Goal: Transaction & Acquisition: Obtain resource

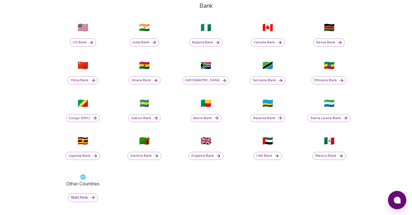
scroll to position [149, 0]
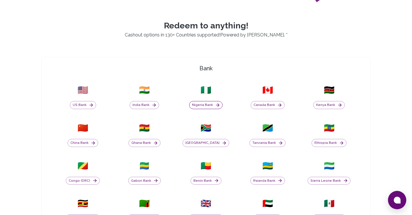
click at [211, 104] on button "Nigeria Bank" at bounding box center [206, 105] width 34 height 8
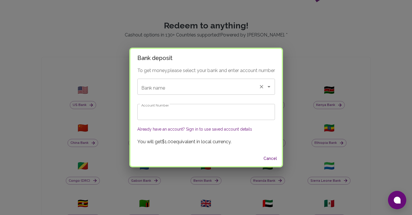
click at [208, 86] on input "Bank name" at bounding box center [198, 86] width 117 height 11
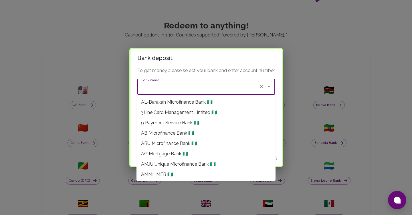
click at [276, 68] on div "To get money, please select your bank and enter account number Bank name Bank n…" at bounding box center [207, 109] width 152 height 84
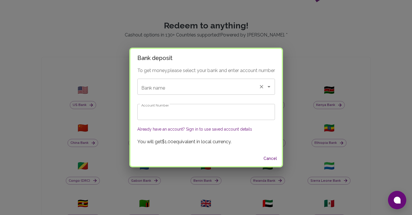
click at [189, 89] on input "Bank name" at bounding box center [198, 86] width 117 height 11
click at [212, 69] on p "To get money, please select your bank and enter account number" at bounding box center [206, 70] width 138 height 7
click at [199, 88] on input "Bank name" at bounding box center [198, 86] width 117 height 11
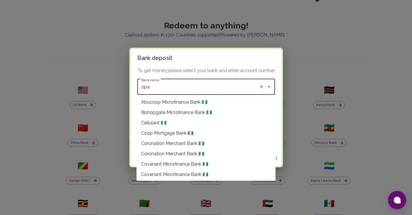
scroll to position [247, 0]
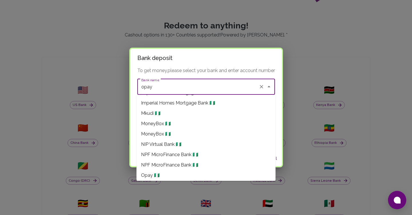
click at [165, 172] on li "Opay 🇳🇬" at bounding box center [206, 175] width 139 height 10
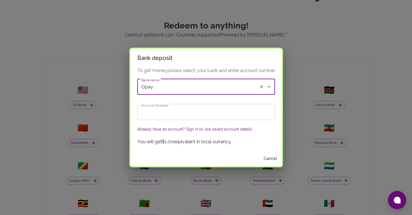
type input "Opay"
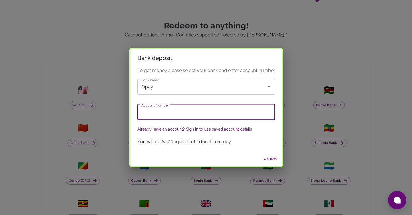
click at [175, 111] on input "Account Number" at bounding box center [206, 112] width 138 height 16
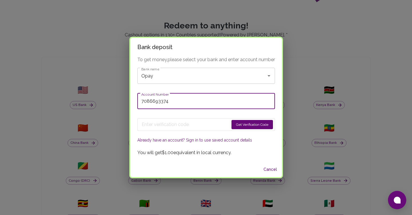
type input "7086693374"
click at [221, 115] on div "Get Verification Code Already have an account? Sign in to use saved account det…" at bounding box center [206, 128] width 138 height 31
click at [206, 89] on div "To get money, please select your bank and enter account number Bank name Opay B…" at bounding box center [207, 108] width 152 height 105
click at [278, 89] on div "To get money, please select your bank and enter account number Bank name Opay B…" at bounding box center [207, 108] width 152 height 105
click at [233, 141] on button "Already have an account? Sign in to use saved account details" at bounding box center [194, 140] width 115 height 6
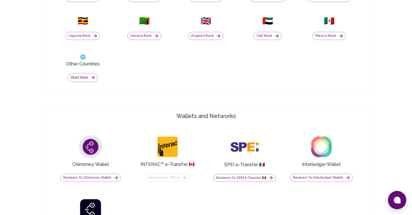
scroll to position [155, 0]
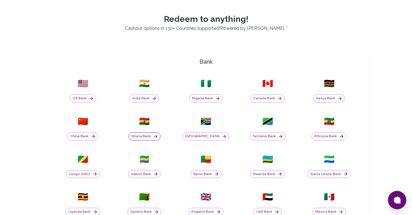
click at [146, 136] on button "Ghana Bank" at bounding box center [145, 136] width 32 height 8
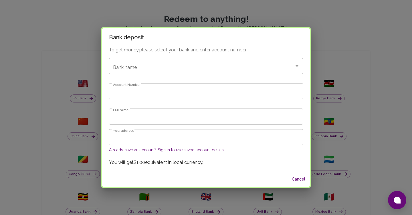
click at [268, 42] on h2 "Bank deposit" at bounding box center [206, 37] width 208 height 18
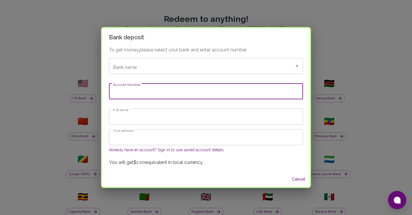
click at [195, 99] on input "Account Number" at bounding box center [206, 91] width 194 height 16
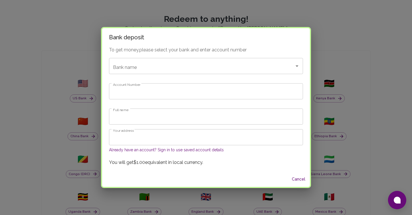
click at [196, 78] on div "To get money, please select your bank and enter account number Bank name Bank n…" at bounding box center [206, 108] width 208 height 125
click at [244, 66] on input "Bank name" at bounding box center [198, 65] width 173 height 11
click at [272, 46] on h2 "Bank deposit" at bounding box center [206, 37] width 208 height 18
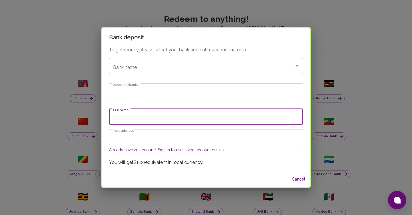
click at [196, 115] on input "Full name" at bounding box center [206, 116] width 194 height 16
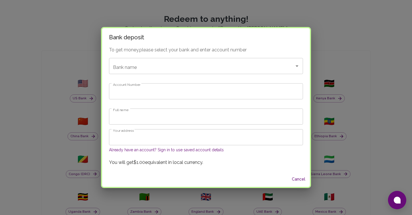
click at [272, 46] on h2 "Bank deposit" at bounding box center [206, 37] width 208 height 18
click at [301, 45] on h2 "Bank deposit" at bounding box center [206, 37] width 208 height 18
click at [308, 181] on button "Cancel" at bounding box center [299, 179] width 18 height 11
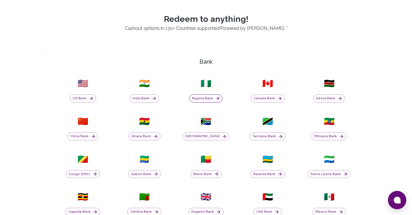
click at [213, 99] on button "Nigeria Bank" at bounding box center [206, 98] width 34 height 8
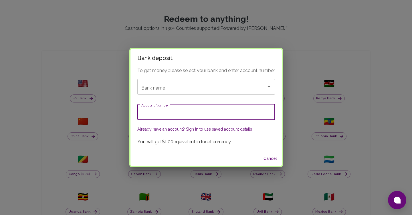
click at [200, 115] on input "Account Number" at bounding box center [206, 112] width 138 height 16
click at [191, 93] on div "Bank name" at bounding box center [206, 86] width 138 height 16
type input "0"
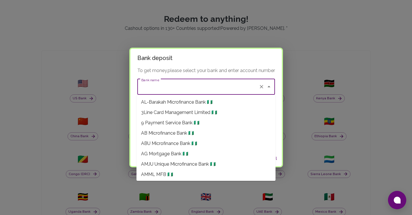
click at [266, 65] on h2 "Bank deposit" at bounding box center [207, 58] width 152 height 18
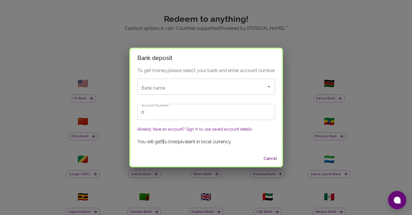
scroll to position [105, 0]
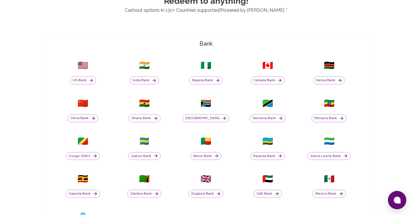
scroll to position [162, 0]
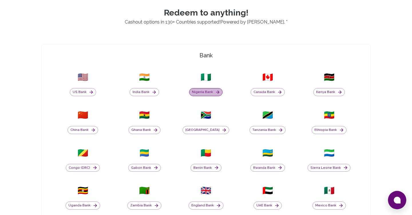
click at [207, 91] on button "Nigeria Bank" at bounding box center [206, 92] width 34 height 8
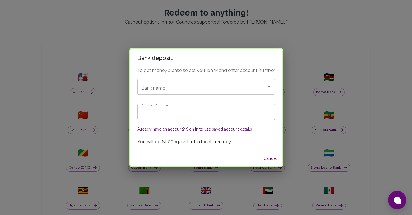
click at [212, 34] on div "Bank deposit To get money, please select your bank and enter account number Ban…" at bounding box center [206, 107] width 412 height 215
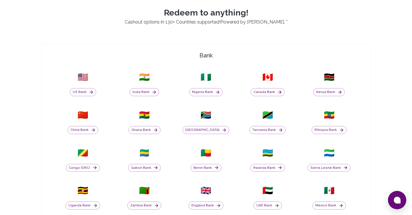
click at [145, 96] on div "🇮🇳 India Bank" at bounding box center [144, 83] width 55 height 31
click at [145, 94] on button "India Bank" at bounding box center [145, 92] width 30 height 8
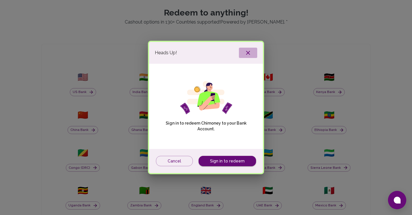
click at [248, 51] on icon "button" at bounding box center [248, 52] width 7 height 7
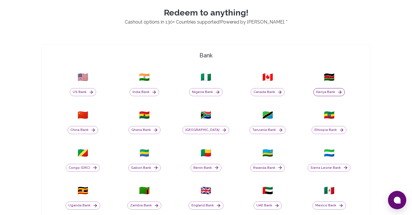
click at [334, 89] on button "Kenya Bank" at bounding box center [330, 92] width 32 height 8
